Goal: Use online tool/utility: Utilize a website feature to perform a specific function

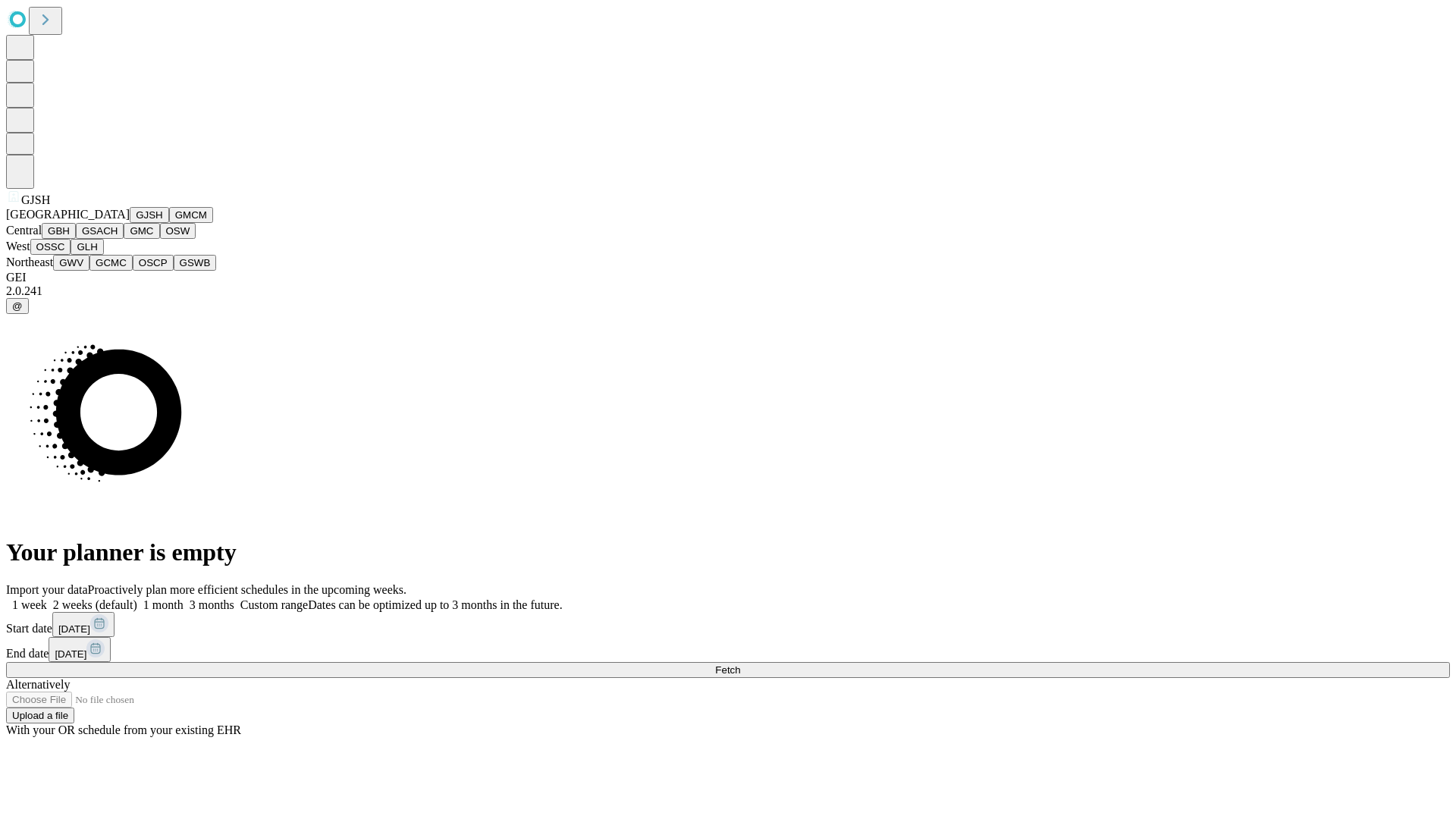
click at [130, 223] on button "GJSH" at bounding box center [150, 214] width 39 height 16
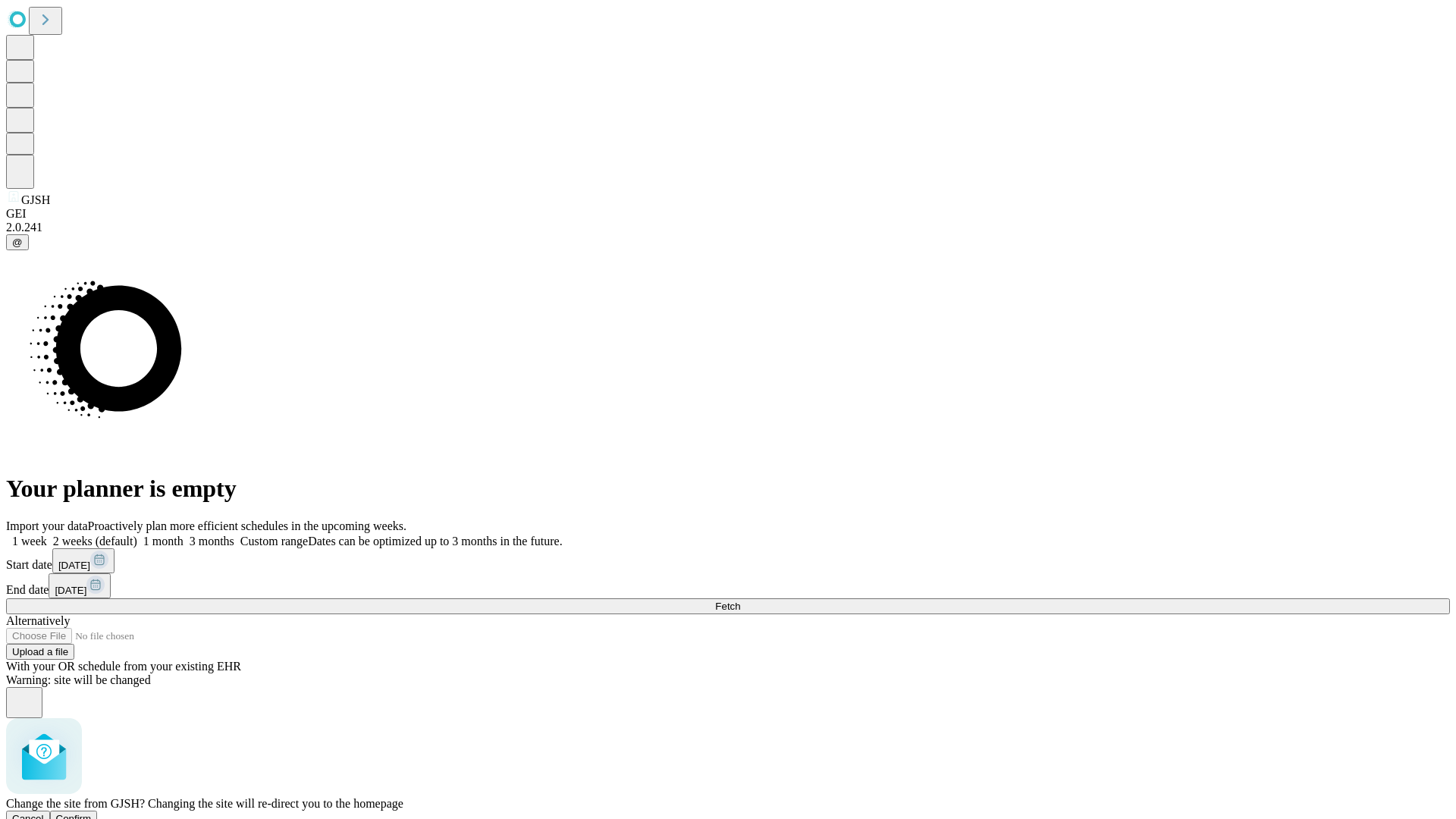
click at [92, 812] on span "Confirm" at bounding box center [74, 818] width 36 height 11
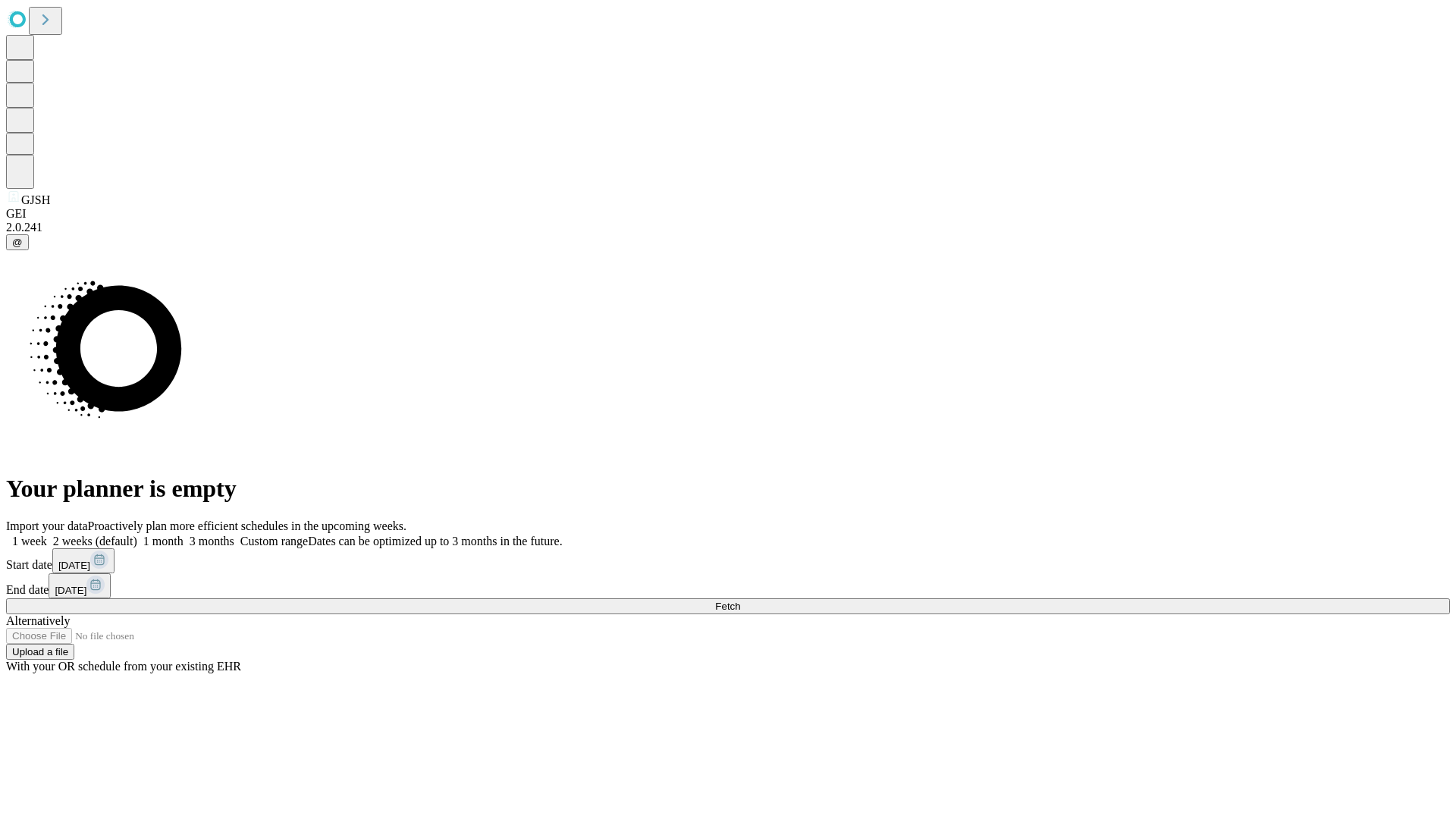
click at [47, 534] on label "1 week" at bounding box center [26, 541] width 41 height 13
click at [741, 601] on span "Fetch" at bounding box center [728, 607] width 25 height 11
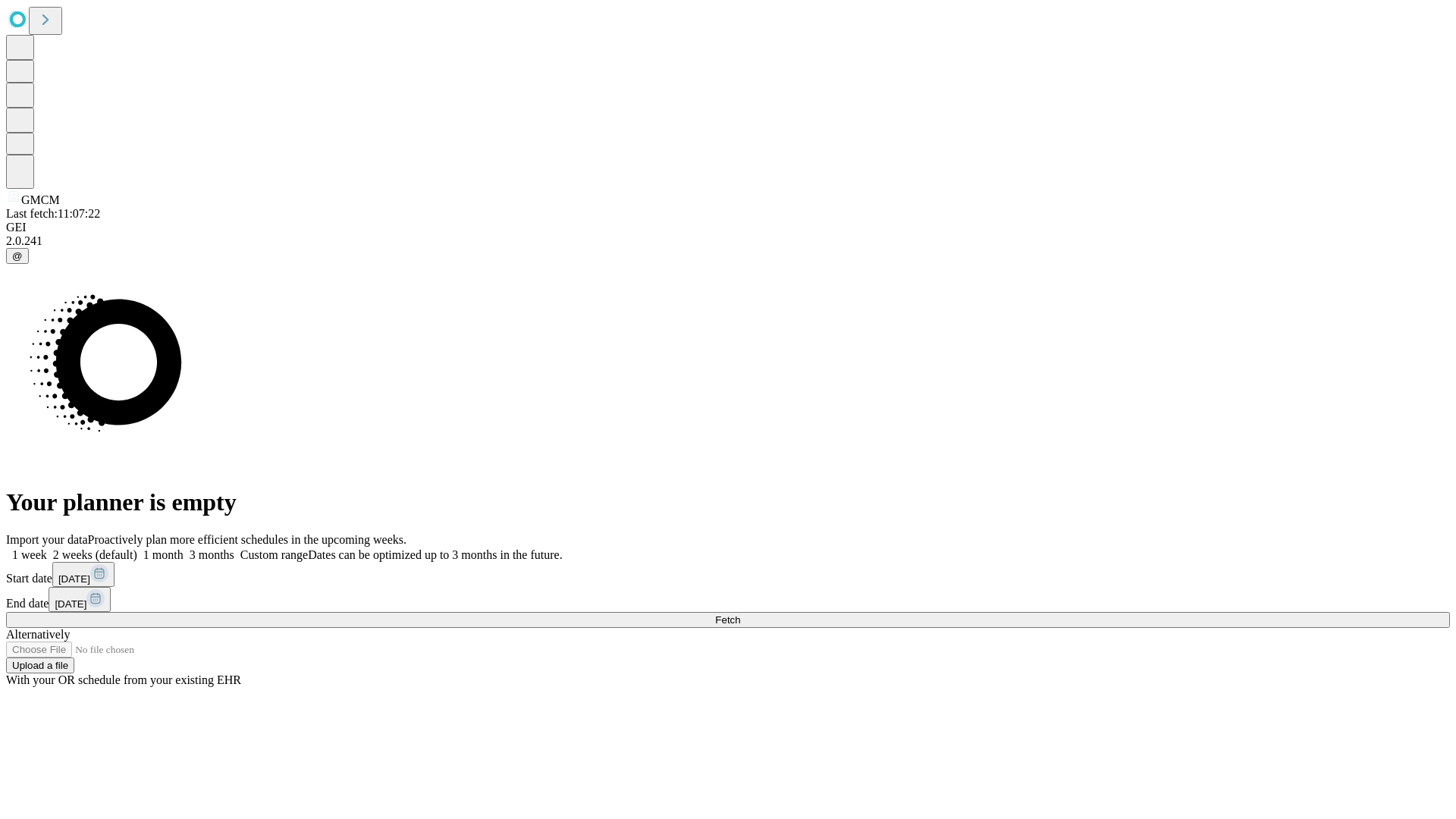
click at [47, 548] on label "1 week" at bounding box center [26, 555] width 41 height 13
click at [741, 614] on span "Fetch" at bounding box center [728, 620] width 25 height 11
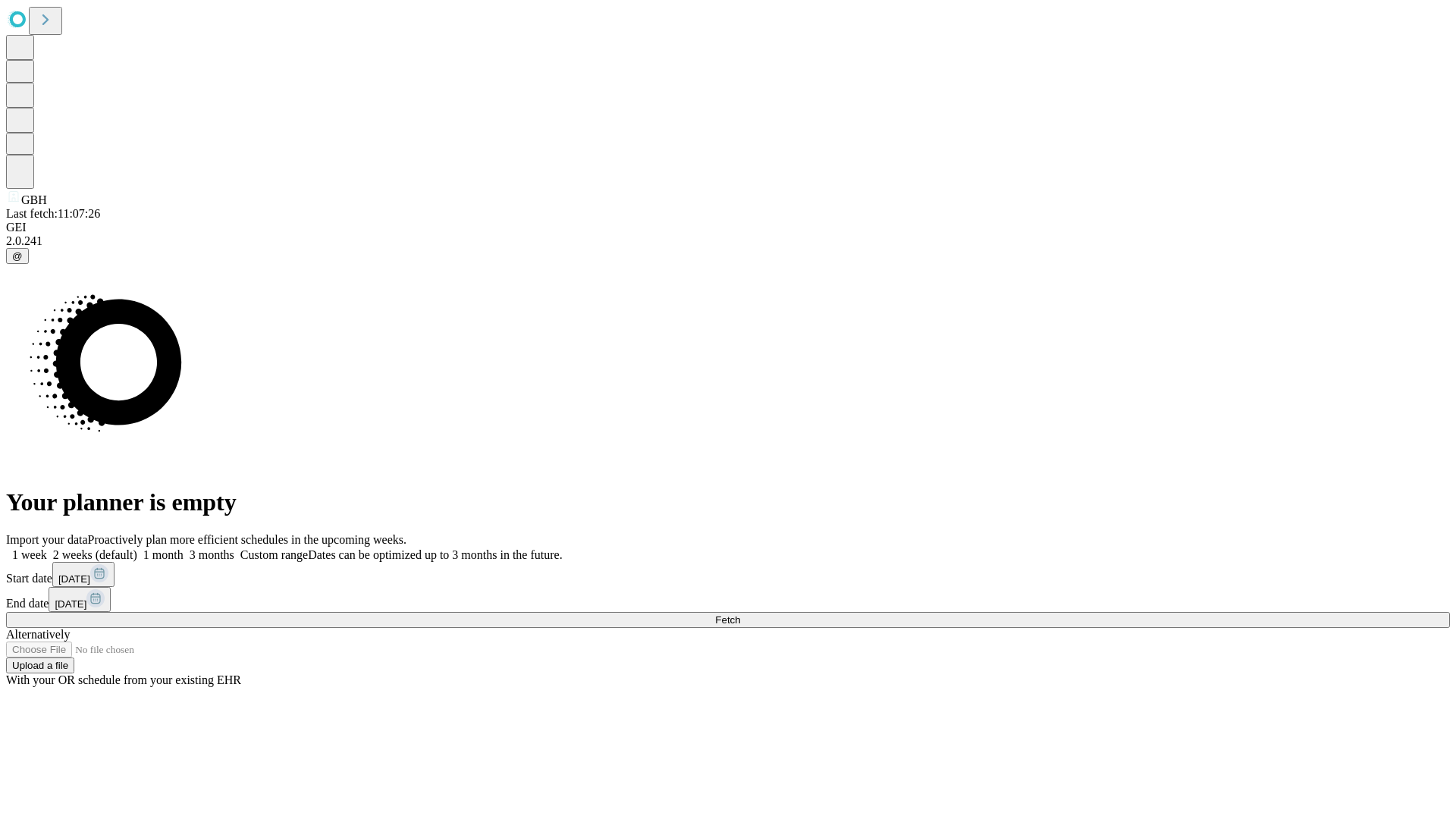
click at [47, 548] on label "1 week" at bounding box center [26, 555] width 41 height 13
click at [741, 614] on span "Fetch" at bounding box center [728, 620] width 25 height 11
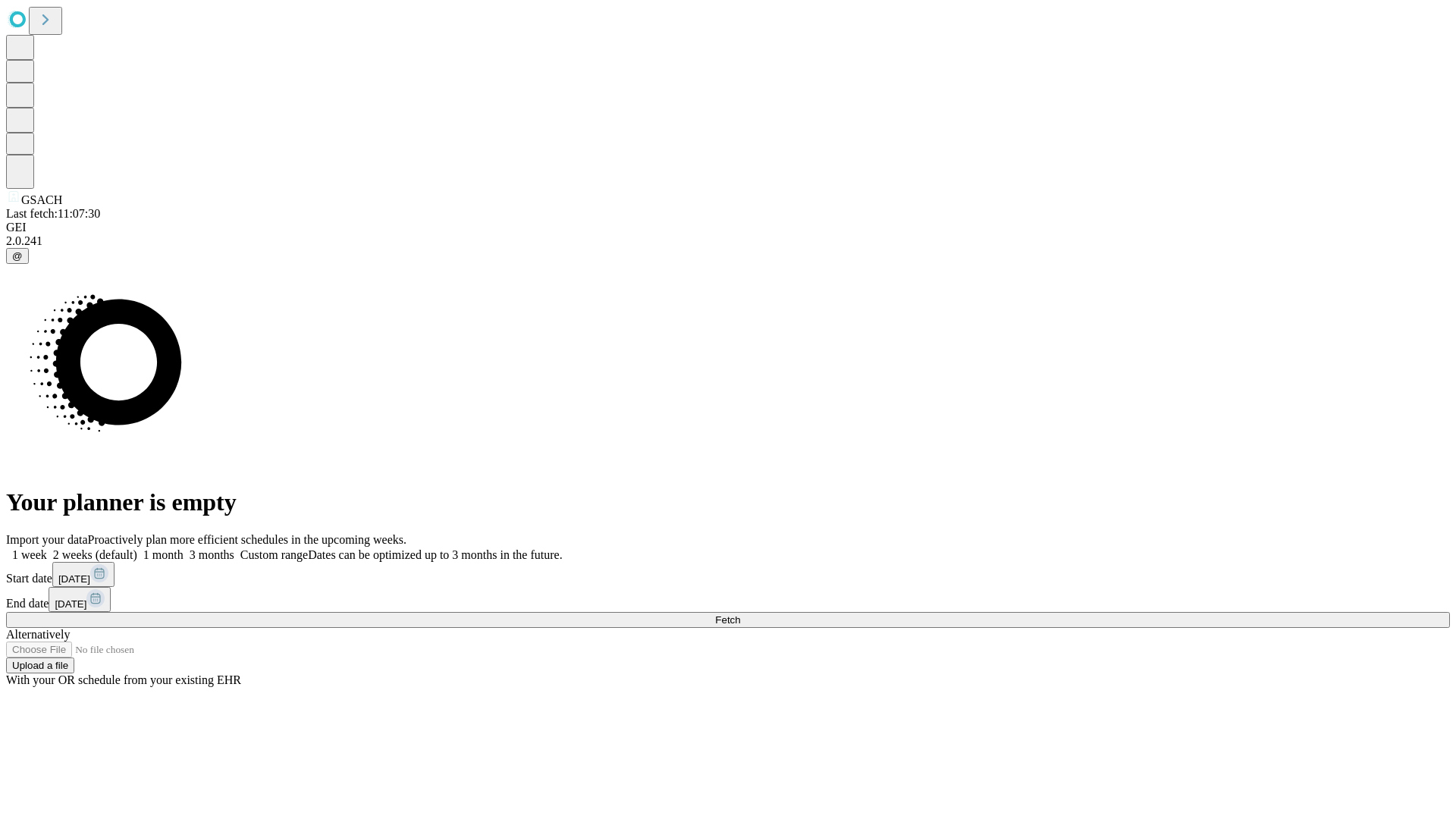
click at [47, 548] on label "1 week" at bounding box center [26, 555] width 41 height 13
click at [741, 614] on span "Fetch" at bounding box center [728, 620] width 25 height 11
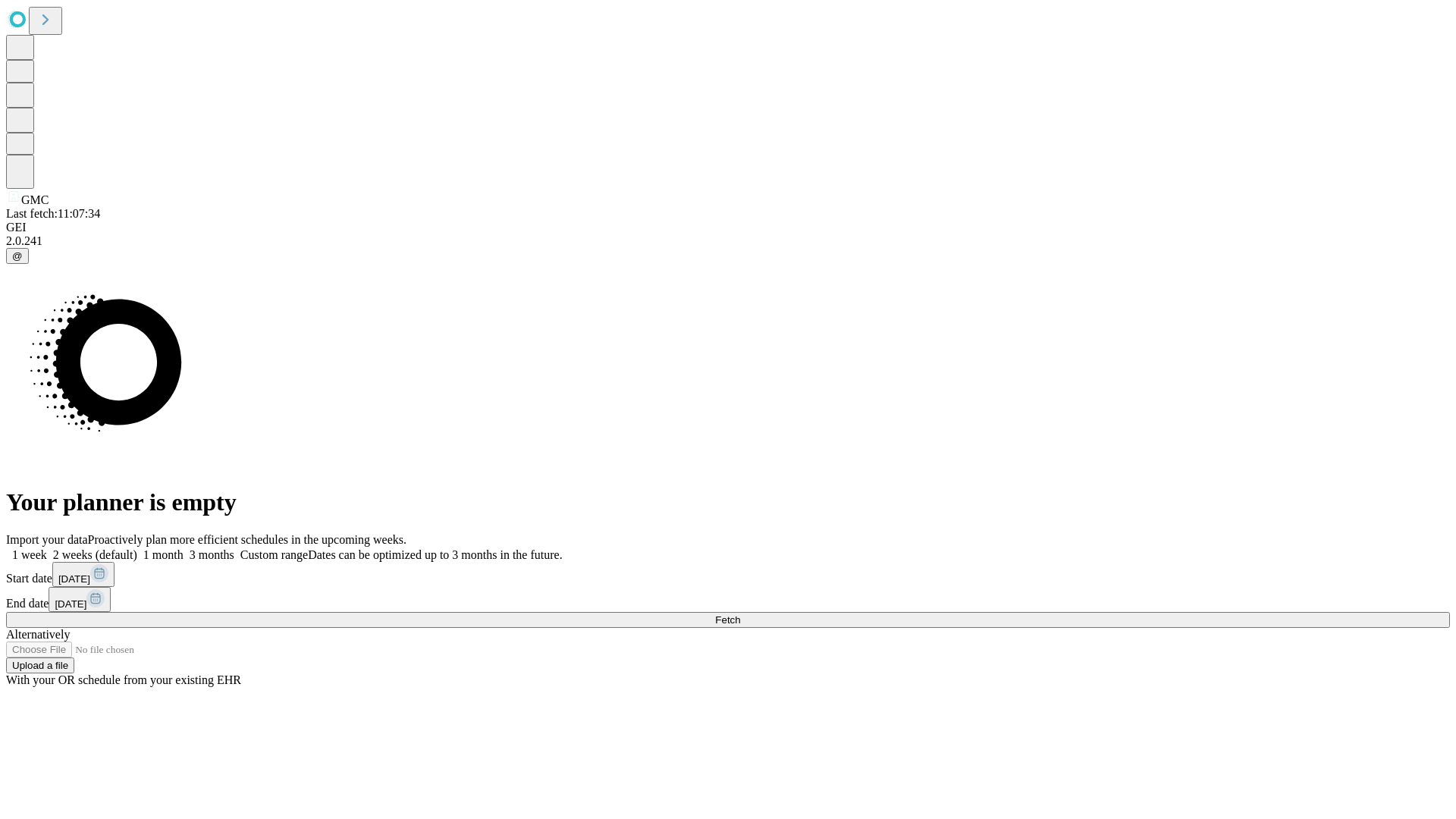
click at [741, 614] on span "Fetch" at bounding box center [728, 620] width 25 height 11
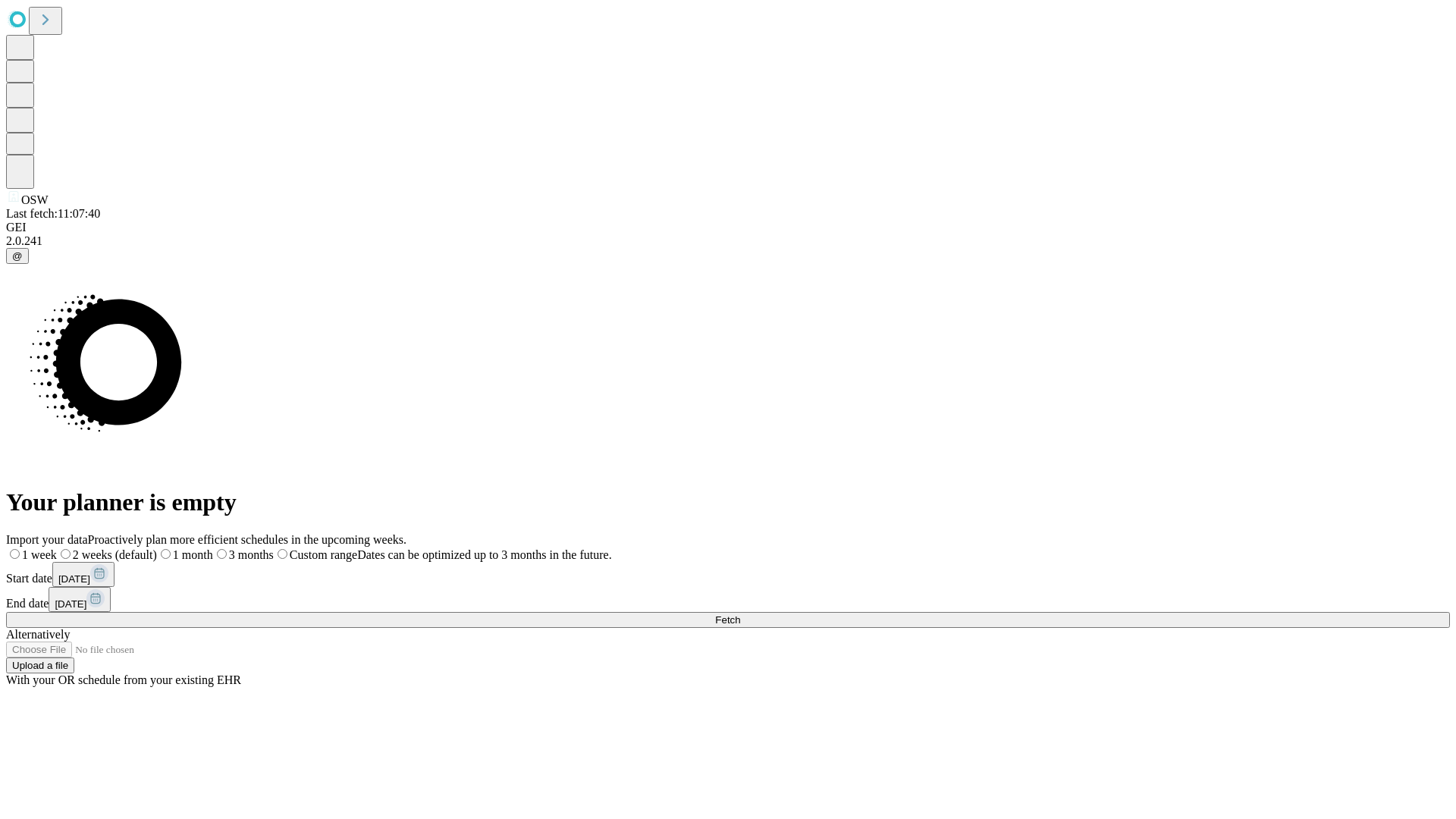
click at [57, 548] on label "1 week" at bounding box center [31, 555] width 51 height 13
click at [741, 614] on span "Fetch" at bounding box center [728, 620] width 25 height 11
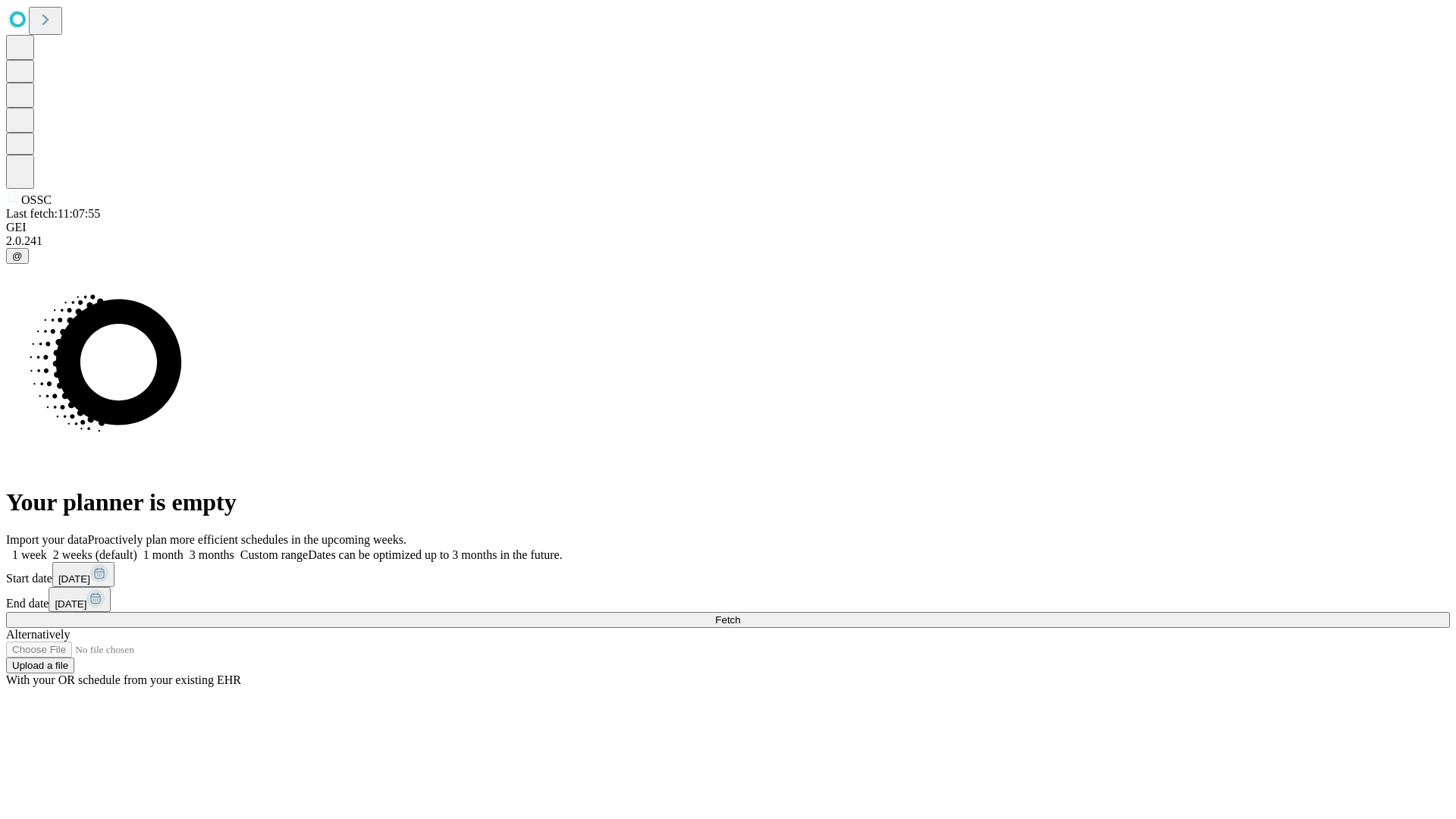
click at [47, 548] on label "1 week" at bounding box center [26, 555] width 41 height 13
click at [741, 614] on span "Fetch" at bounding box center [728, 620] width 25 height 11
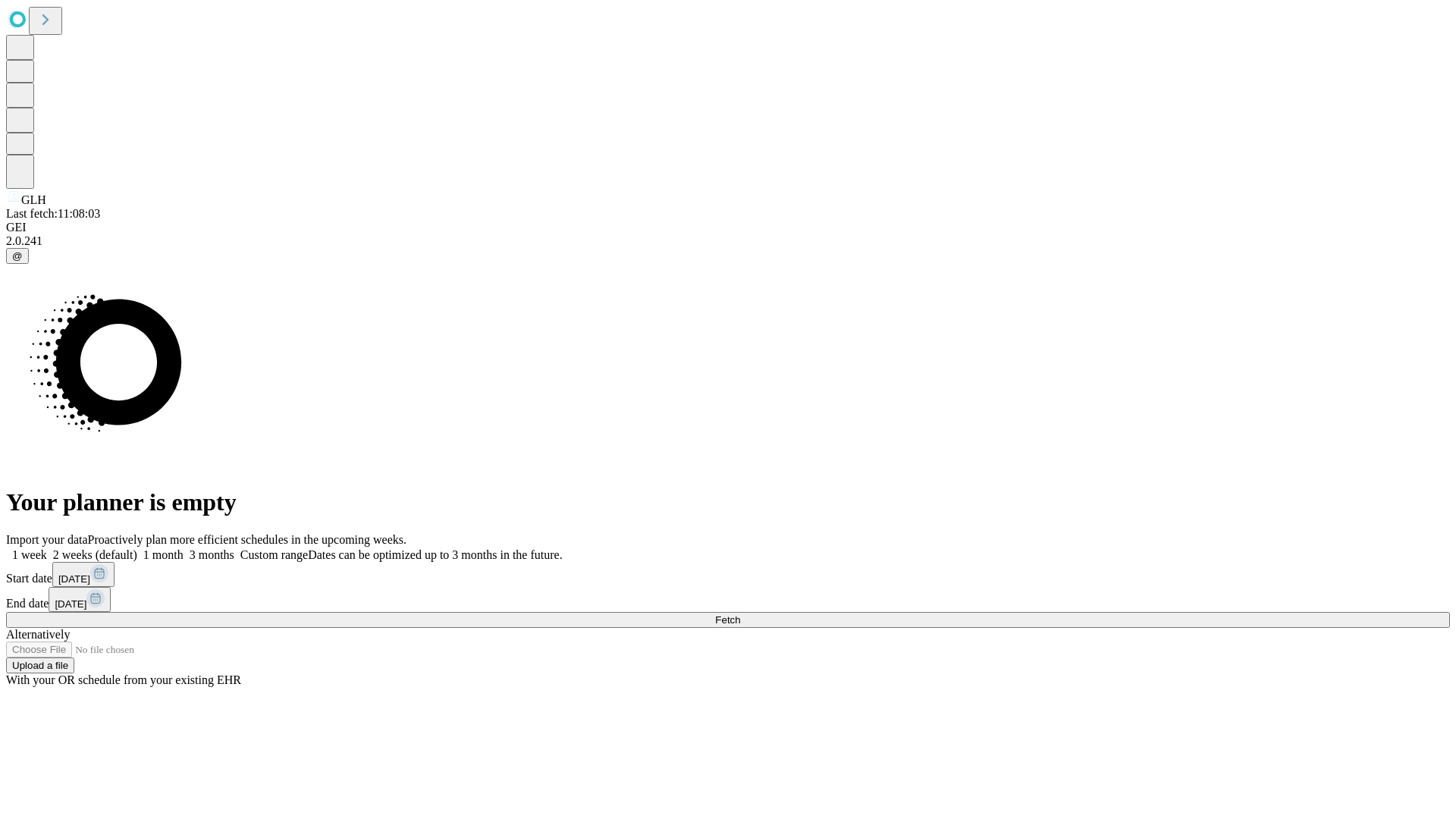
click at [741, 614] on span "Fetch" at bounding box center [728, 620] width 25 height 11
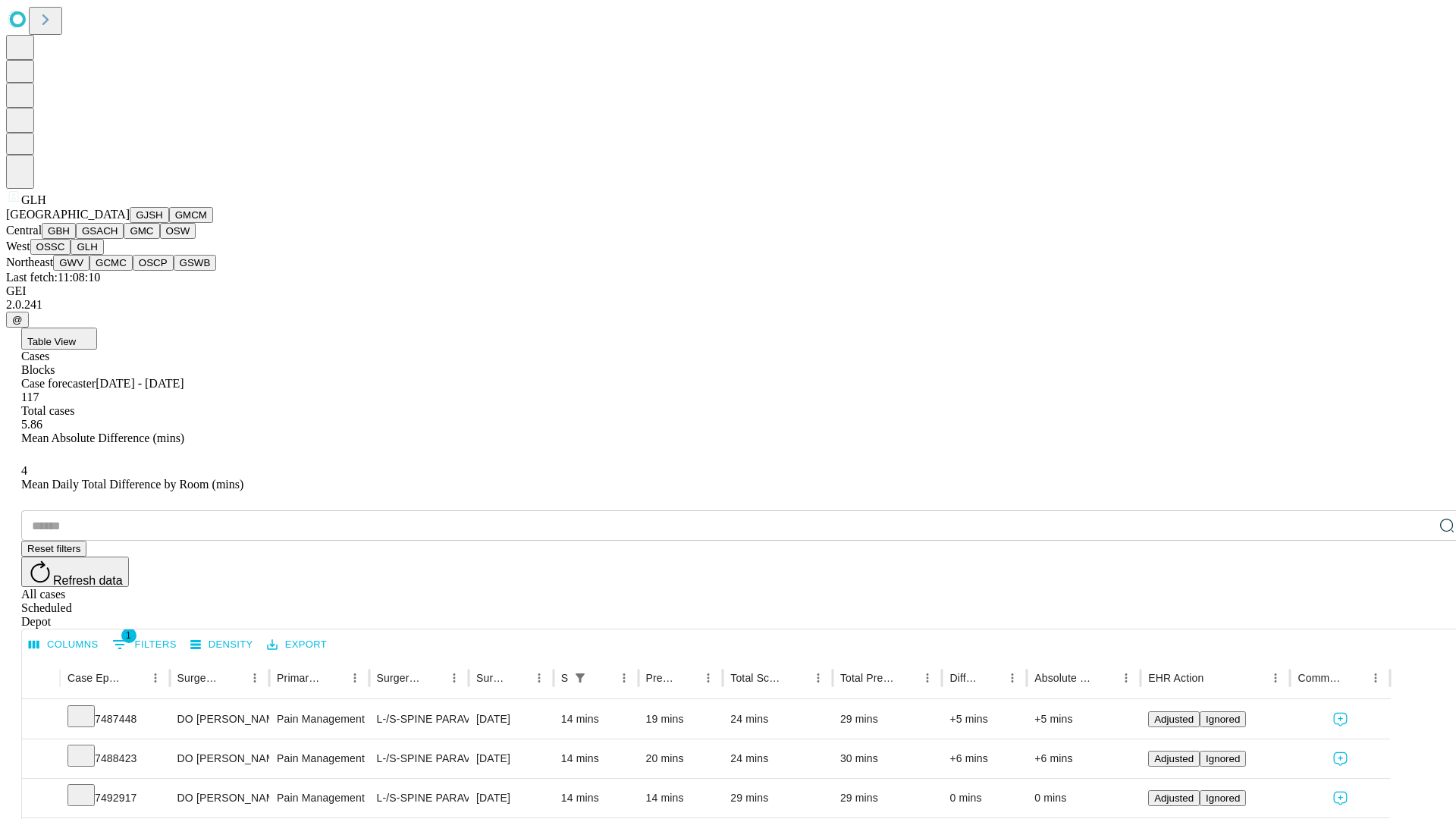
click at [90, 271] on button "GWV" at bounding box center [71, 262] width 37 height 16
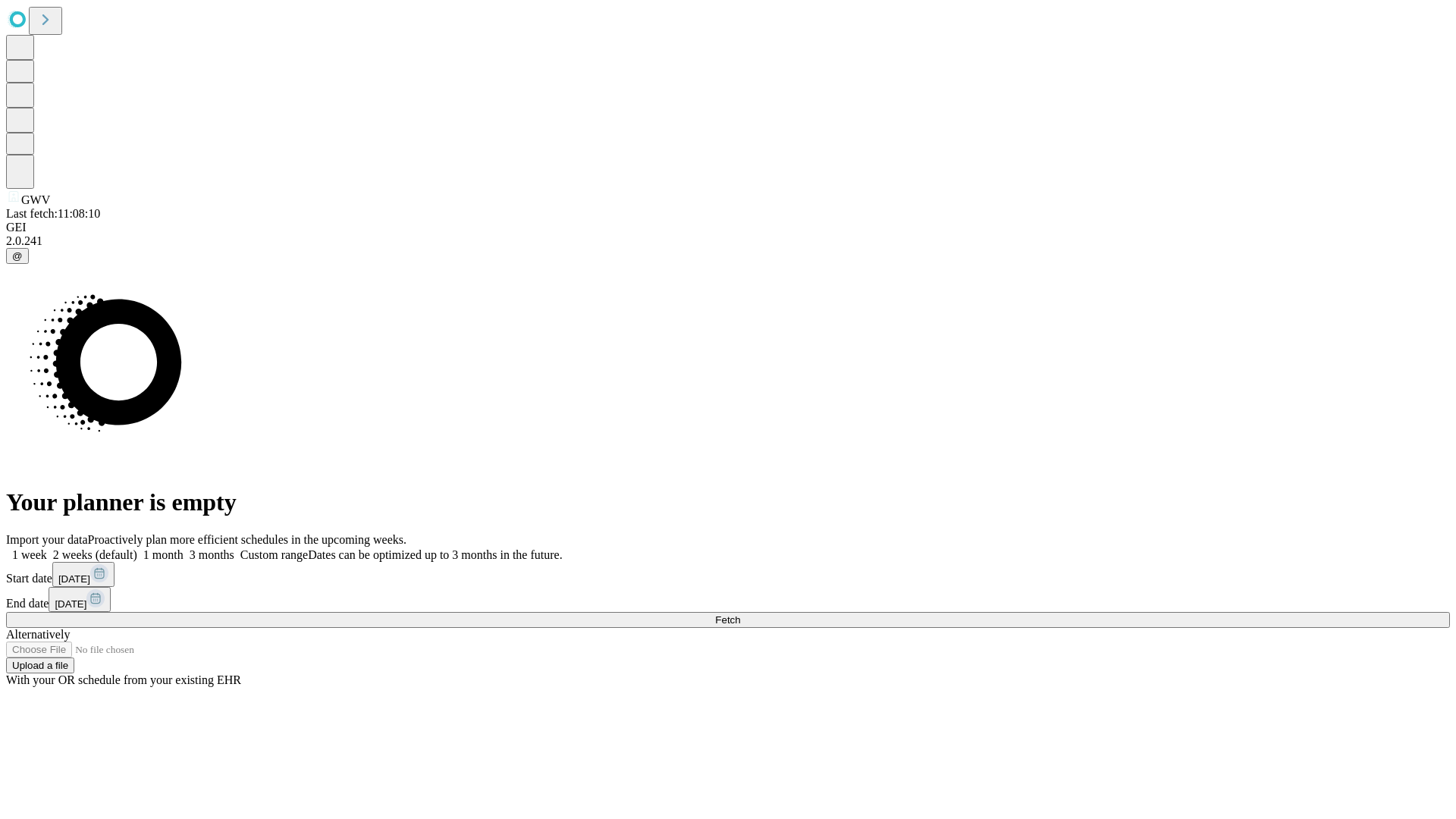
click at [47, 548] on label "1 week" at bounding box center [26, 555] width 41 height 13
click at [741, 614] on span "Fetch" at bounding box center [728, 620] width 25 height 11
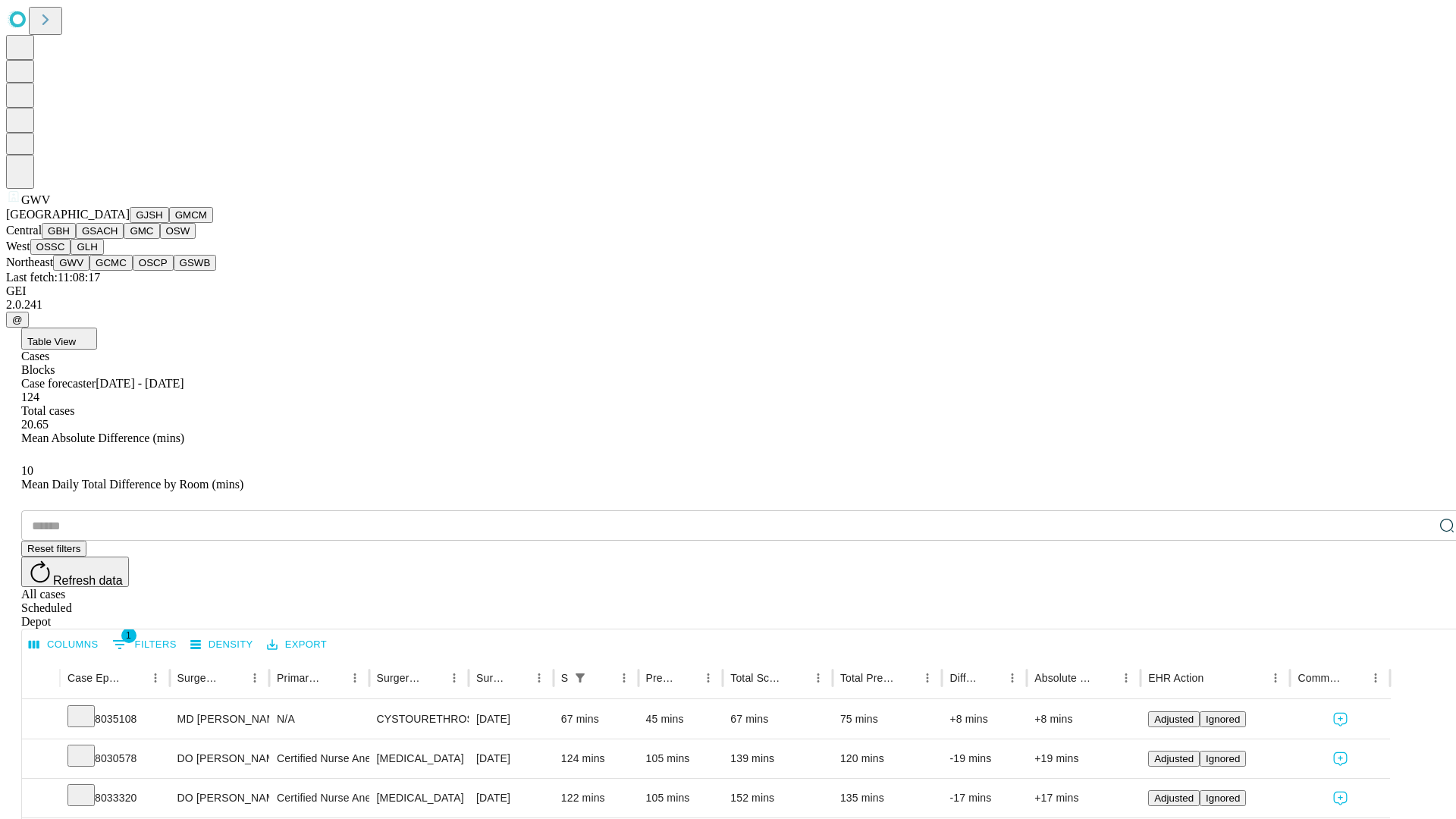
click at [118, 271] on button "GCMC" at bounding box center [111, 262] width 43 height 16
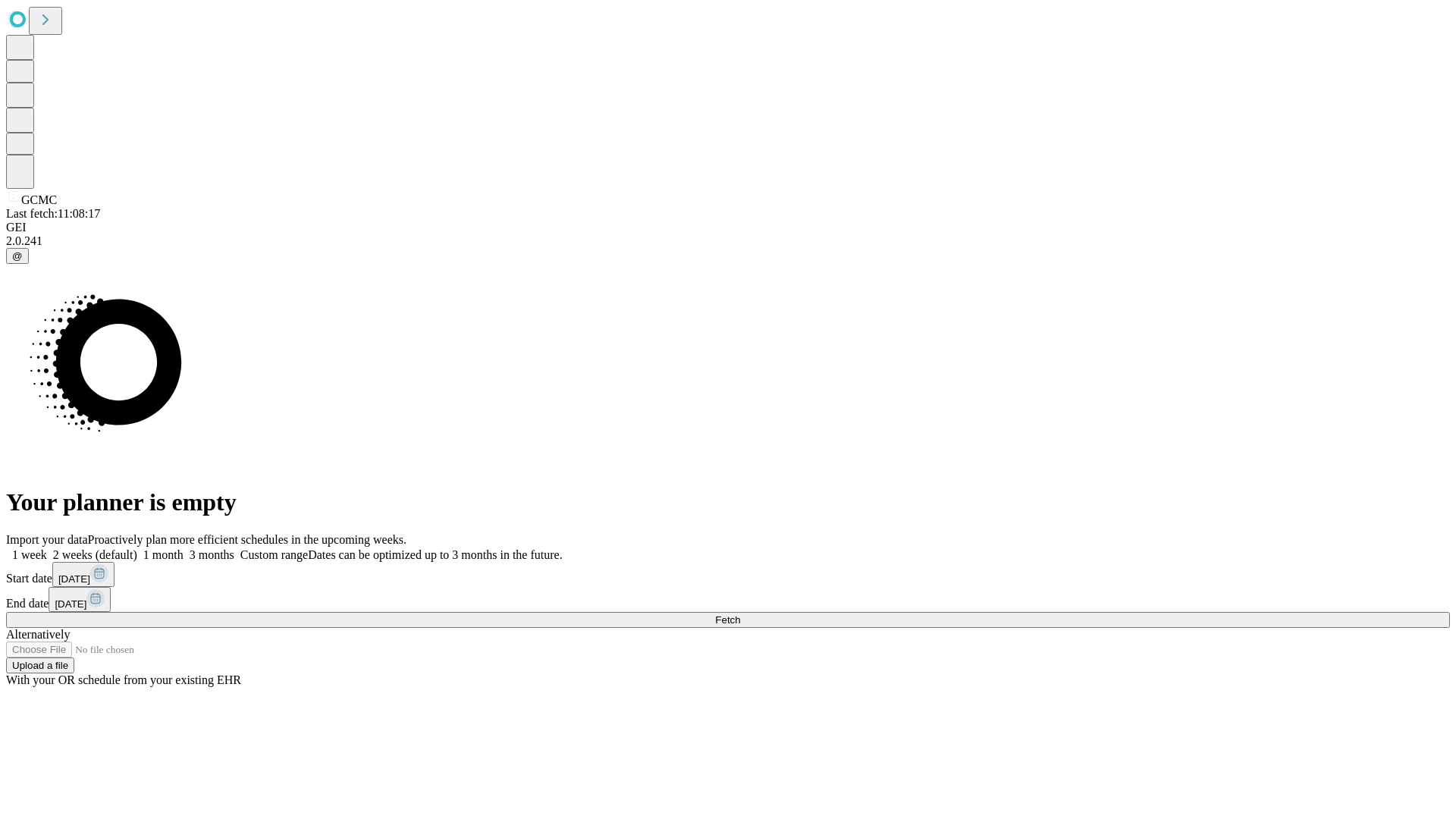
click at [47, 548] on label "1 week" at bounding box center [26, 555] width 41 height 13
click at [741, 614] on span "Fetch" at bounding box center [728, 620] width 25 height 11
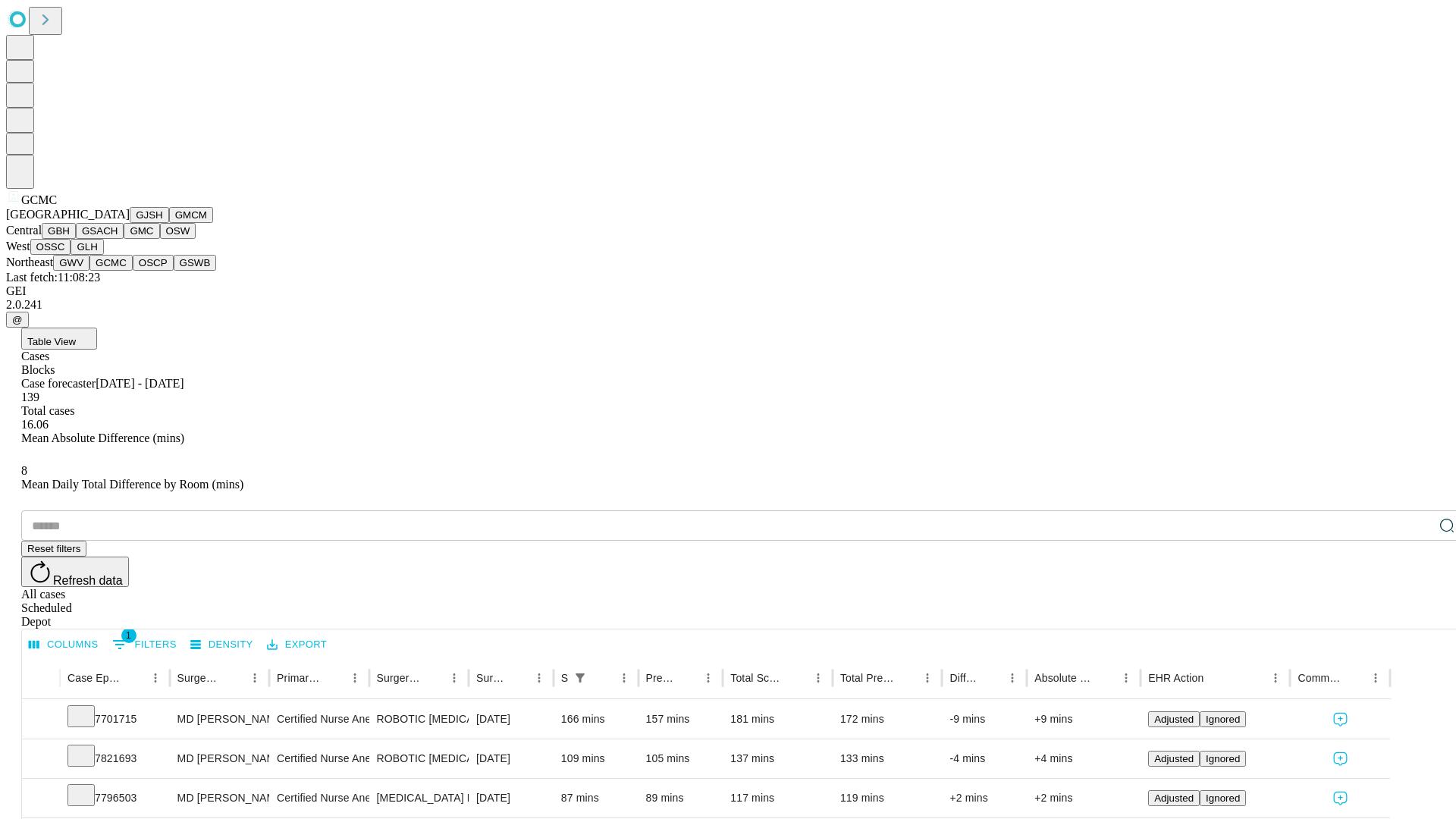
click at [133, 271] on button "OSCP" at bounding box center [154, 262] width 41 height 16
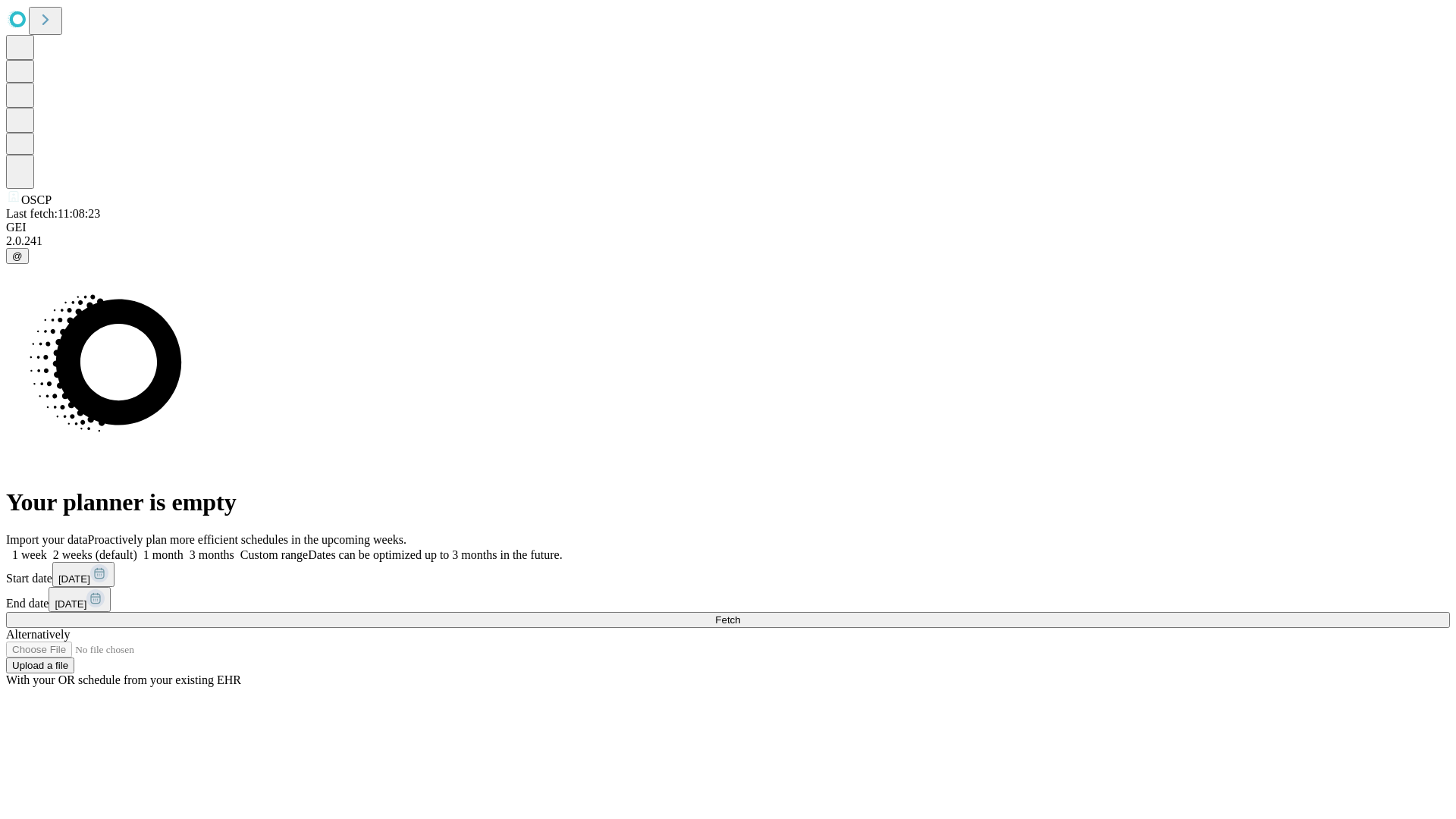
click at [47, 548] on label "1 week" at bounding box center [26, 555] width 41 height 13
click at [741, 614] on span "Fetch" at bounding box center [728, 620] width 25 height 11
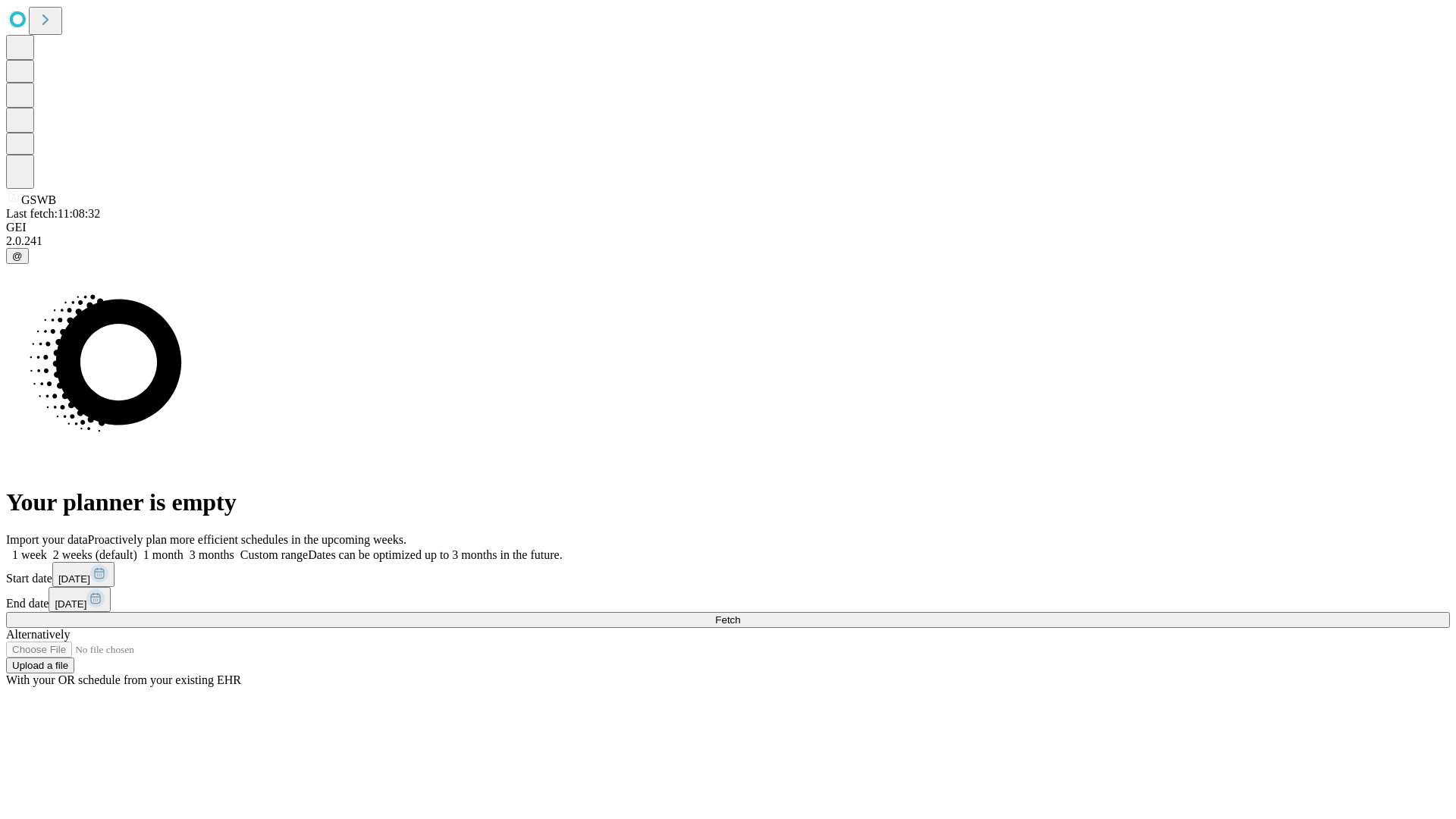
click at [47, 548] on label "1 week" at bounding box center [26, 555] width 41 height 13
click at [741, 614] on span "Fetch" at bounding box center [728, 620] width 25 height 11
